Goal: Find specific page/section: Find specific page/section

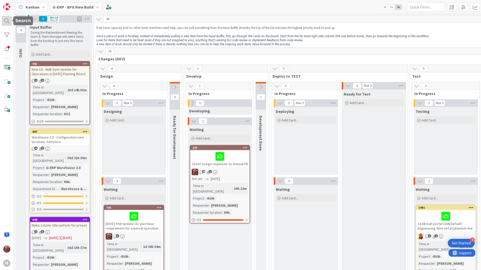
click at [11, 19] on div at bounding box center [7, 21] width 10 height 10
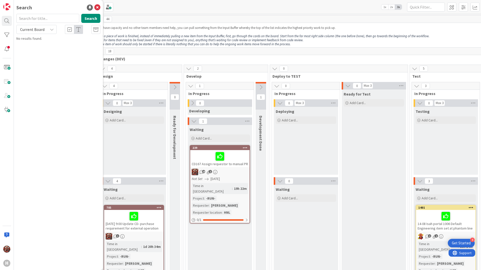
click at [64, 19] on input "text" at bounding box center [47, 18] width 63 height 9
type input "624"
click at [62, 44] on span "CD_PRE_089_1213 Purchase List - My line" at bounding box center [65, 44] width 61 height 5
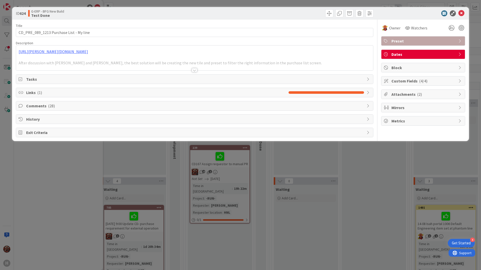
click at [193, 69] on div at bounding box center [195, 70] width 6 height 4
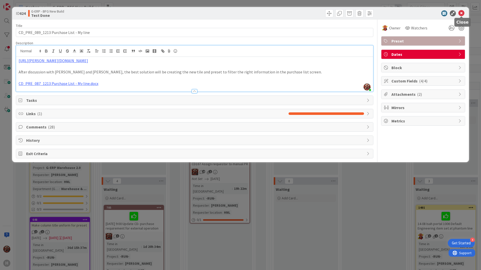
click at [463, 13] on icon at bounding box center [462, 13] width 6 height 6
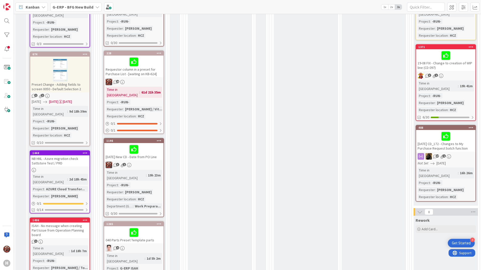
scroll to position [227, 0]
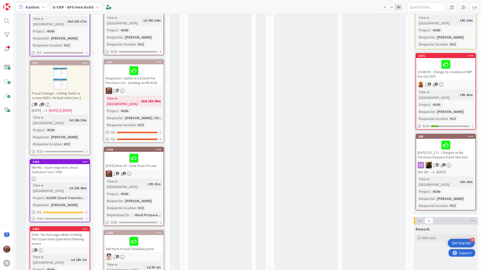
click at [153, 153] on div at bounding box center [134, 158] width 56 height 11
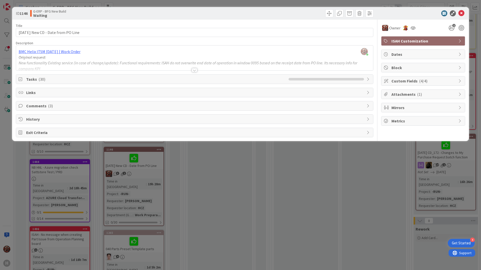
click at [194, 71] on div at bounding box center [195, 70] width 6 height 4
